Goal: Task Accomplishment & Management: Complete application form

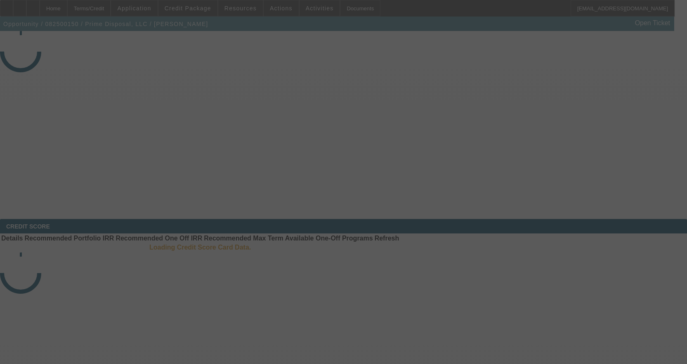
select select "3"
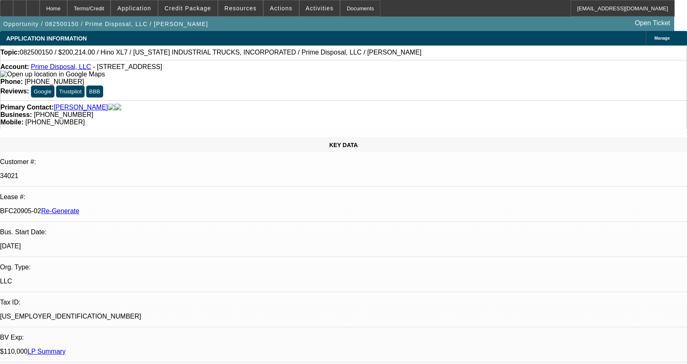
select select "0.1"
select select "0"
select select "6"
click at [353, 5] on div "Documents" at bounding box center [360, 8] width 40 height 17
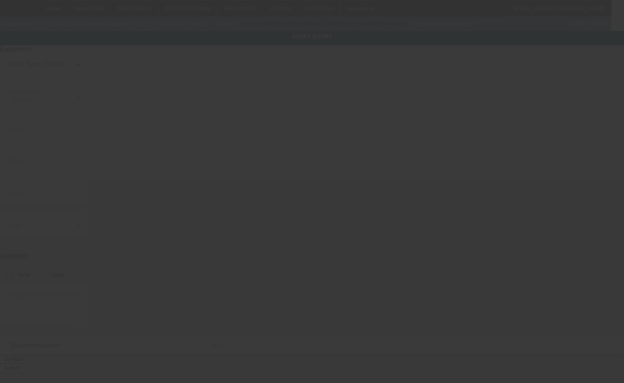
type input "5PVNH9GM7T5S50001"
type input "HINO"
type input "XL7"
radio input "true"
type textarea "with"
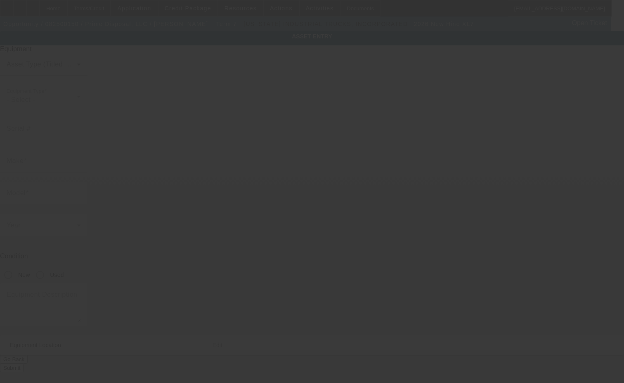
type input "50 Williamsburg Ln"
type input "Stafford"
type input "22556"
type input "Stafford"
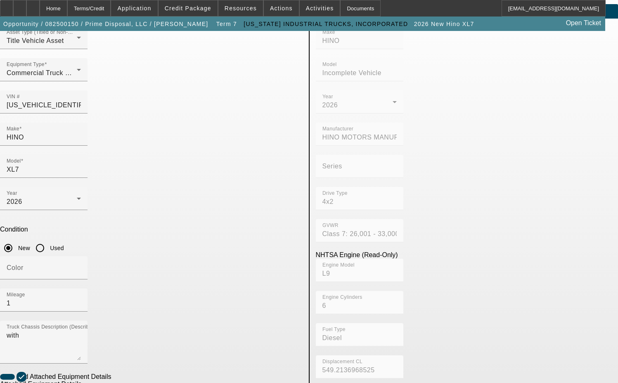
scroll to position [41, 0]
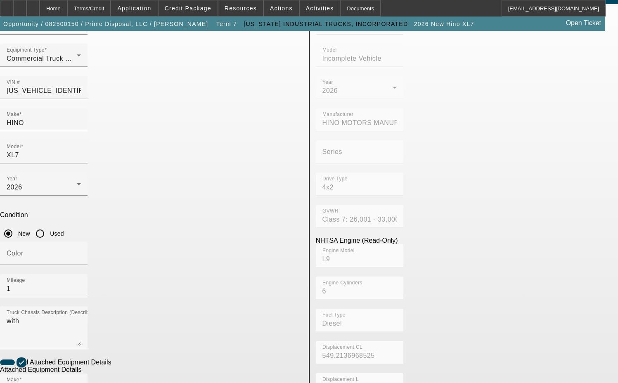
checkbox input "false"
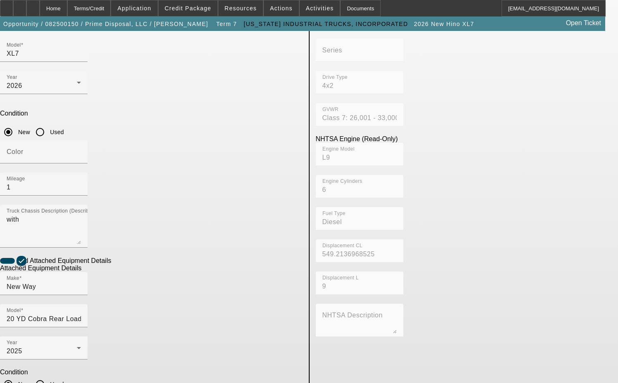
scroll to position [149, 0]
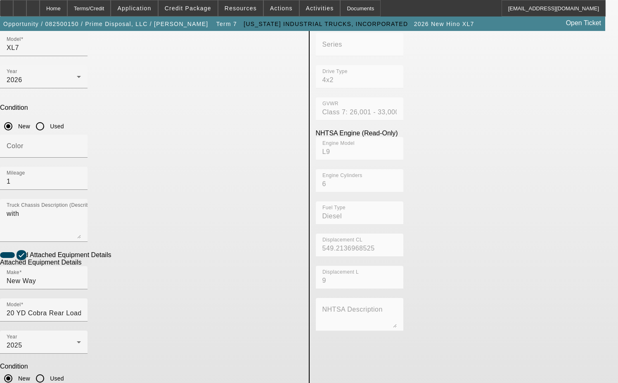
type input "28663C"
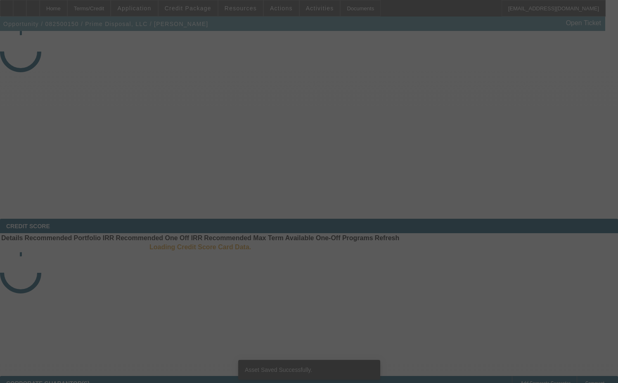
select select "3"
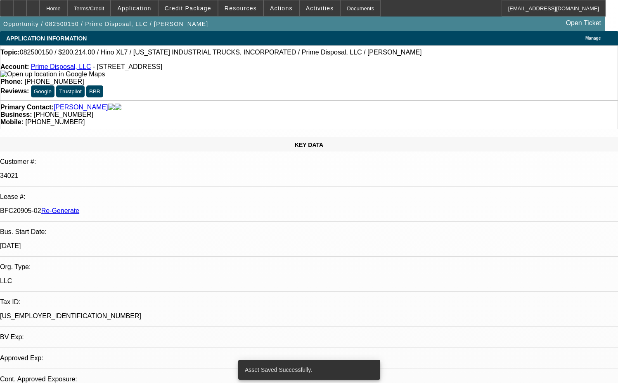
select select "0.1"
select select "0"
select select "6"
